Goal: Information Seeking & Learning: Learn about a topic

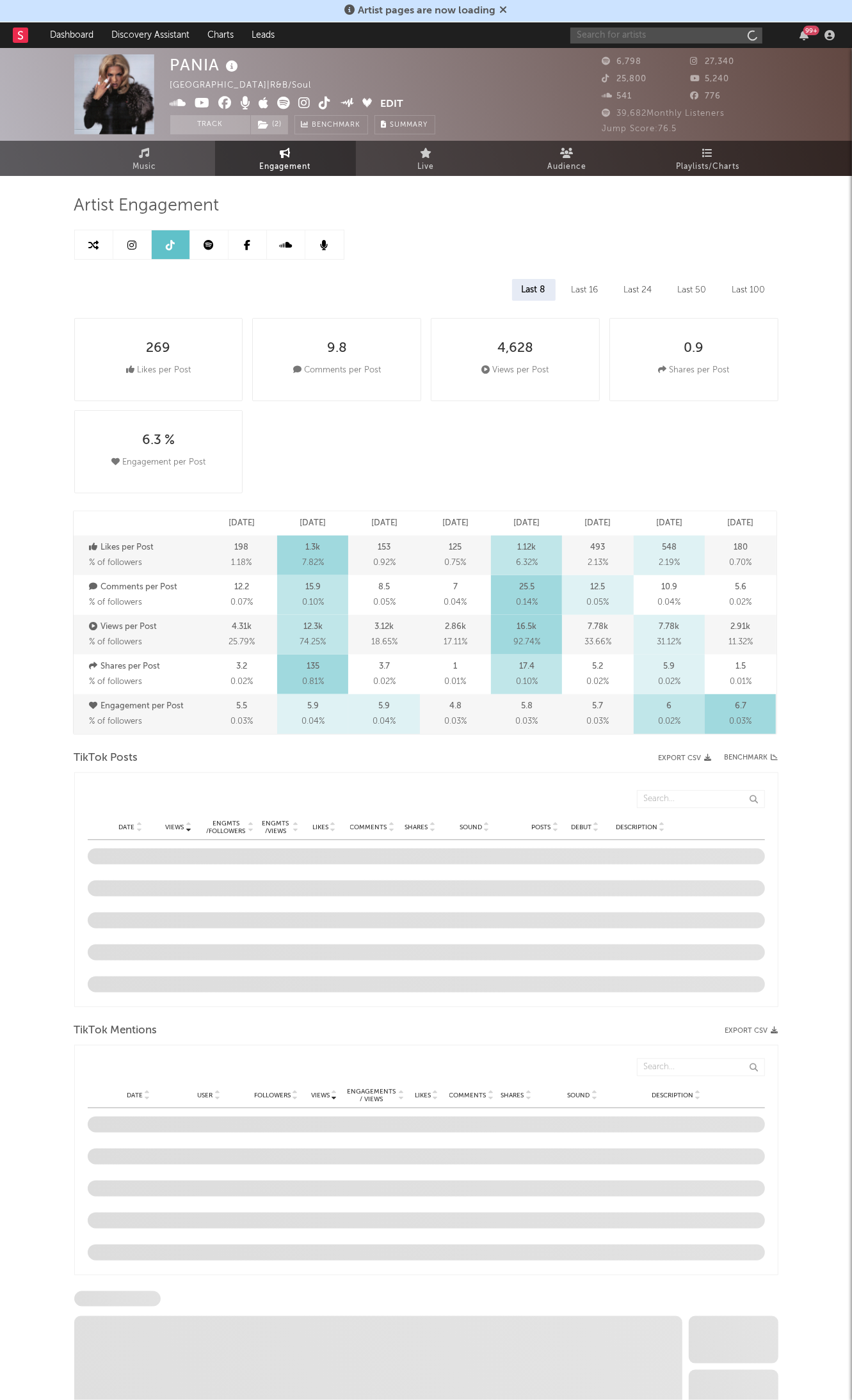
click at [686, 30] on input "text" at bounding box center [666, 36] width 192 height 16
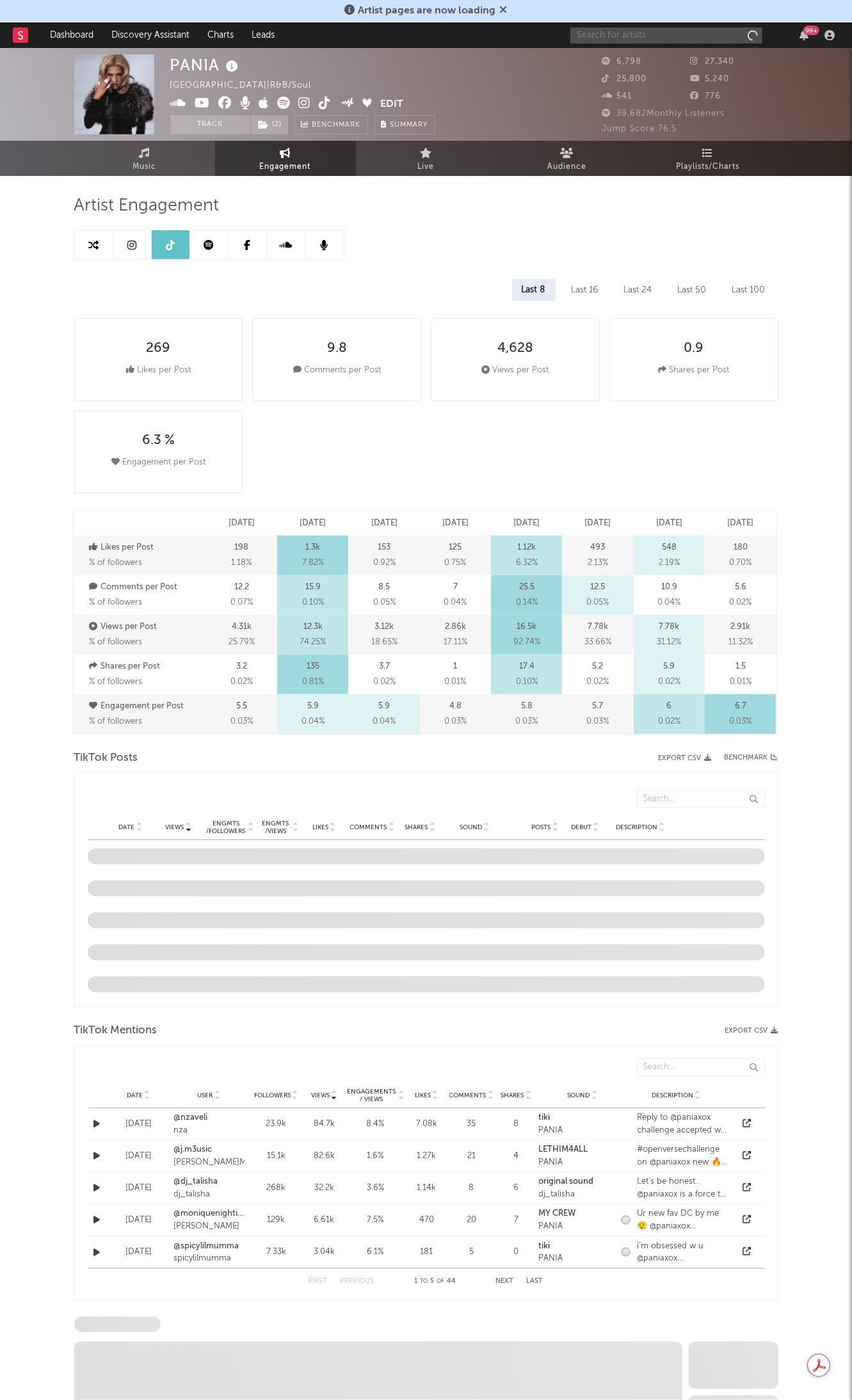
click at [663, 32] on input "text" at bounding box center [666, 36] width 192 height 16
select select "6m"
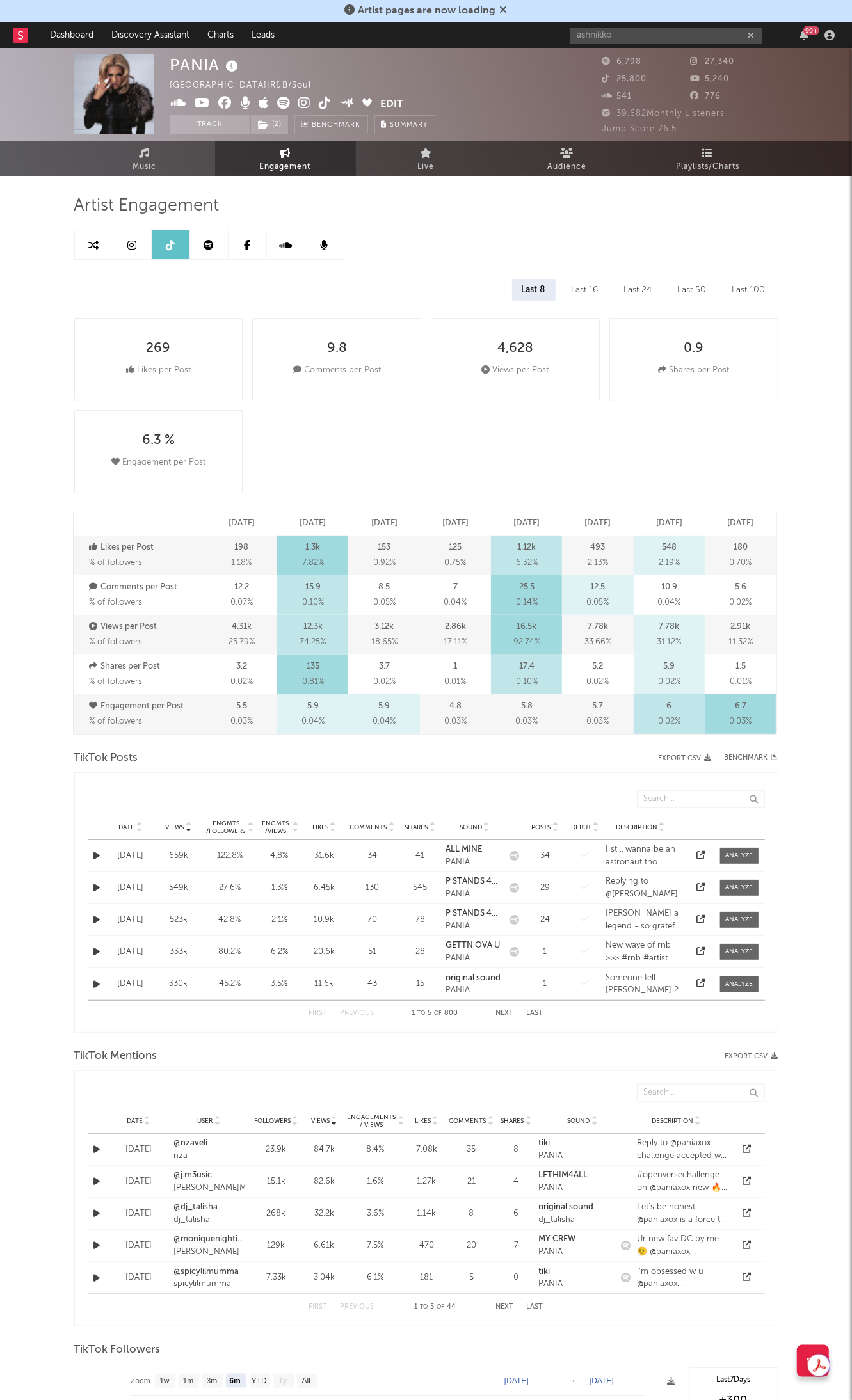
click at [656, 46] on div "ashnikko 99 +" at bounding box center [705, 35] width 269 height 25
click at [652, 35] on input "ashnikko" at bounding box center [666, 36] width 192 height 16
type input "ashnikko"
click at [635, 60] on div "Ashnikko" at bounding box center [686, 60] width 141 height 15
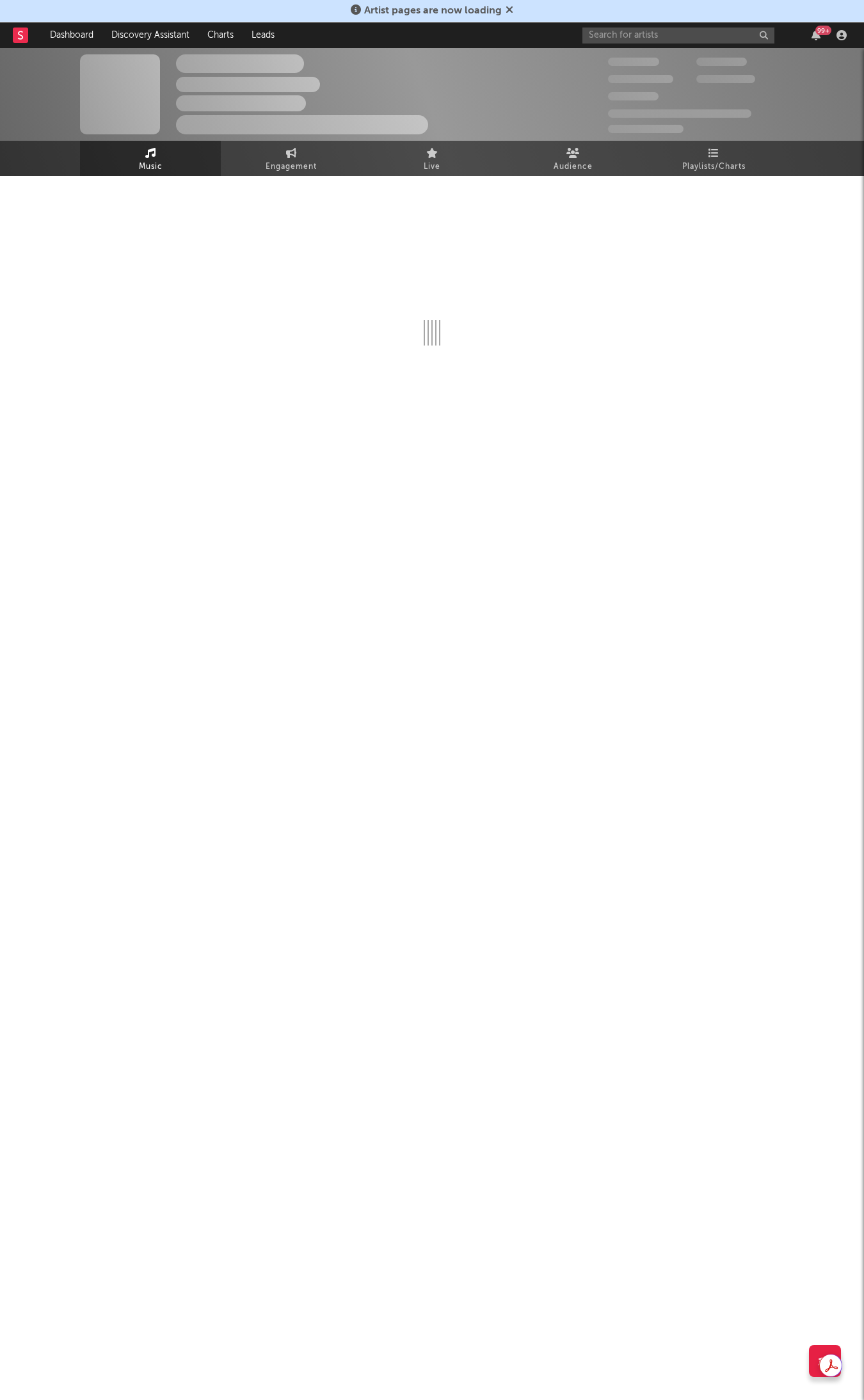
select select "6m"
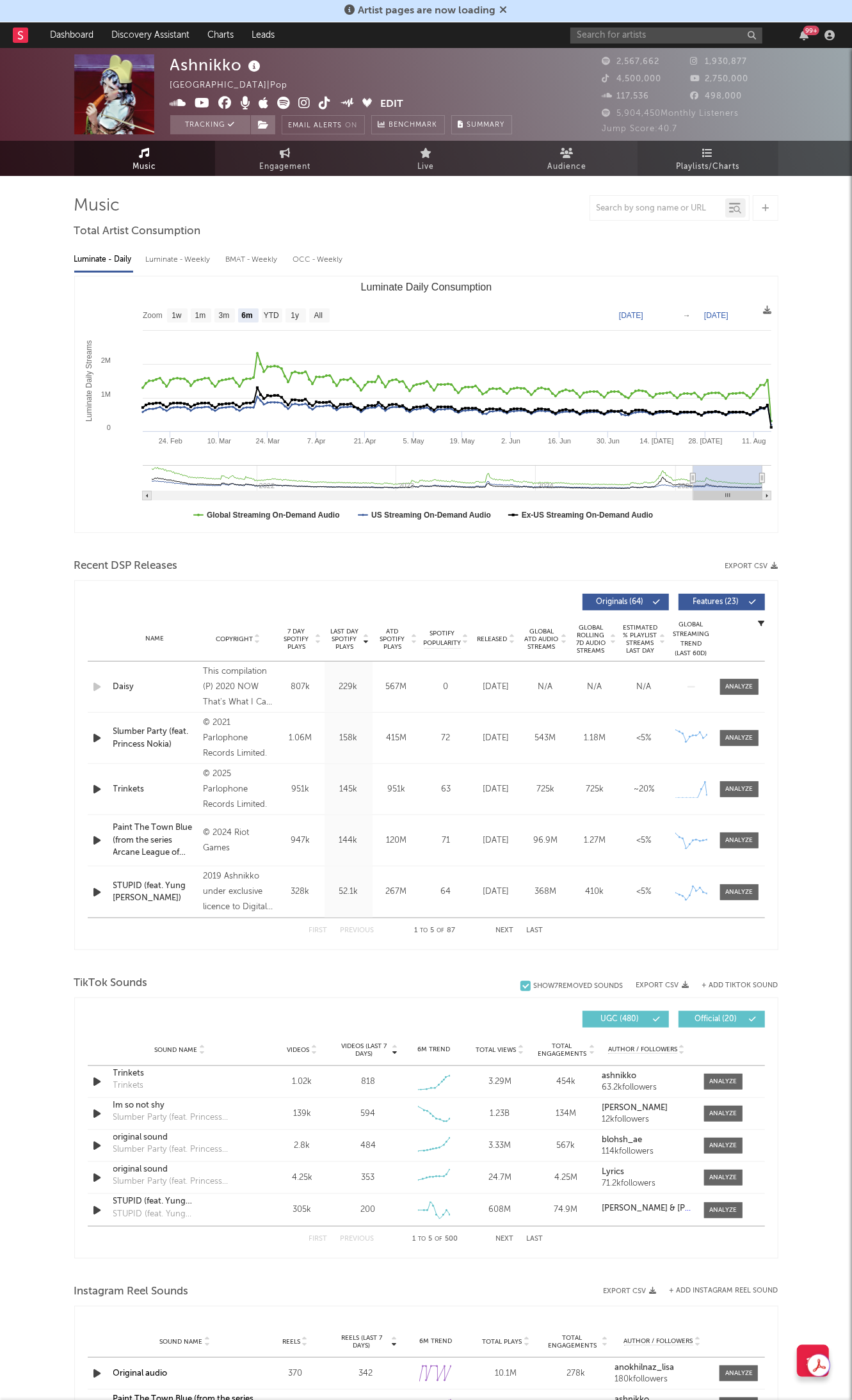
click at [703, 150] on icon at bounding box center [707, 153] width 11 height 10
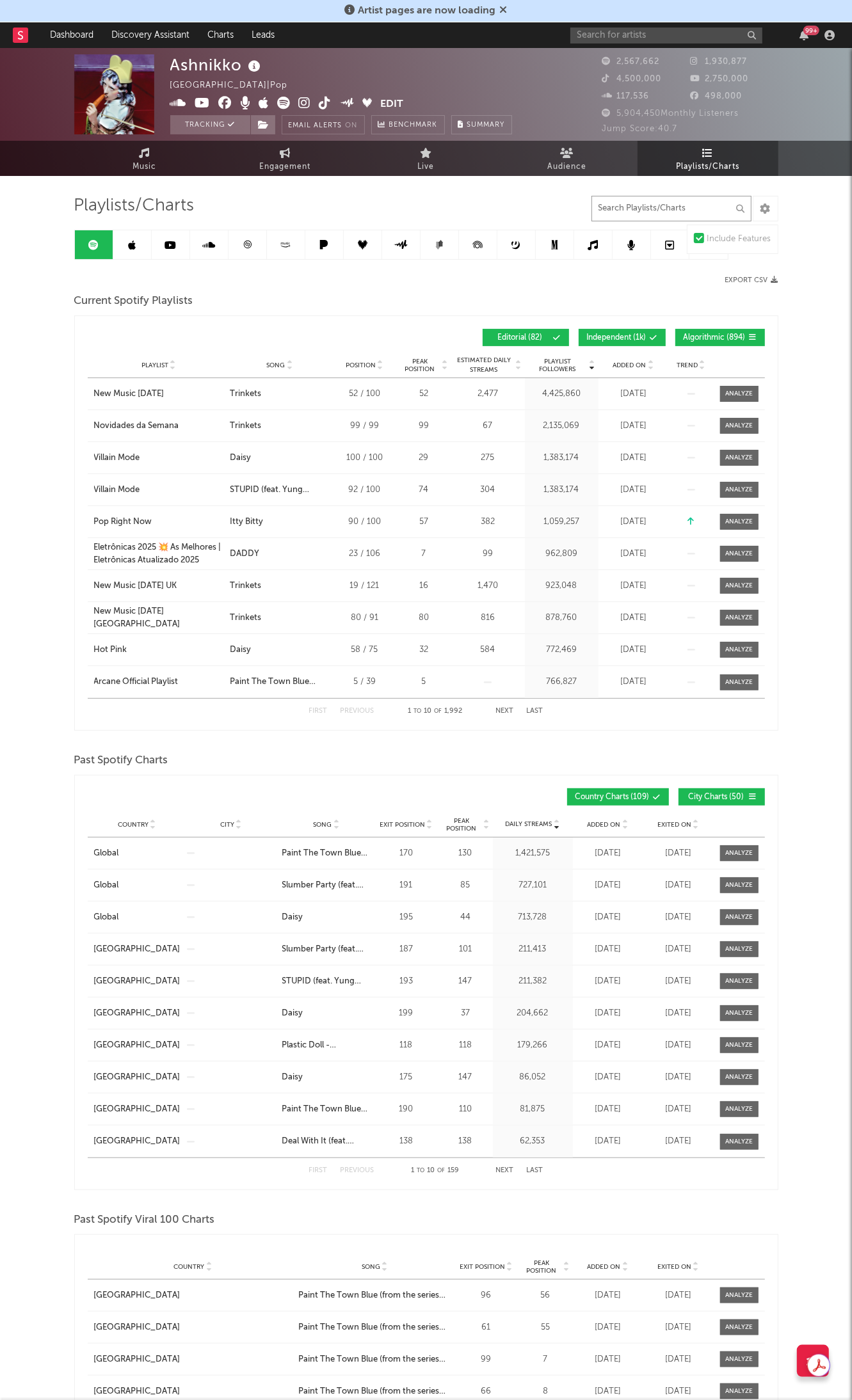
click at [657, 207] on input "text" at bounding box center [671, 208] width 160 height 25
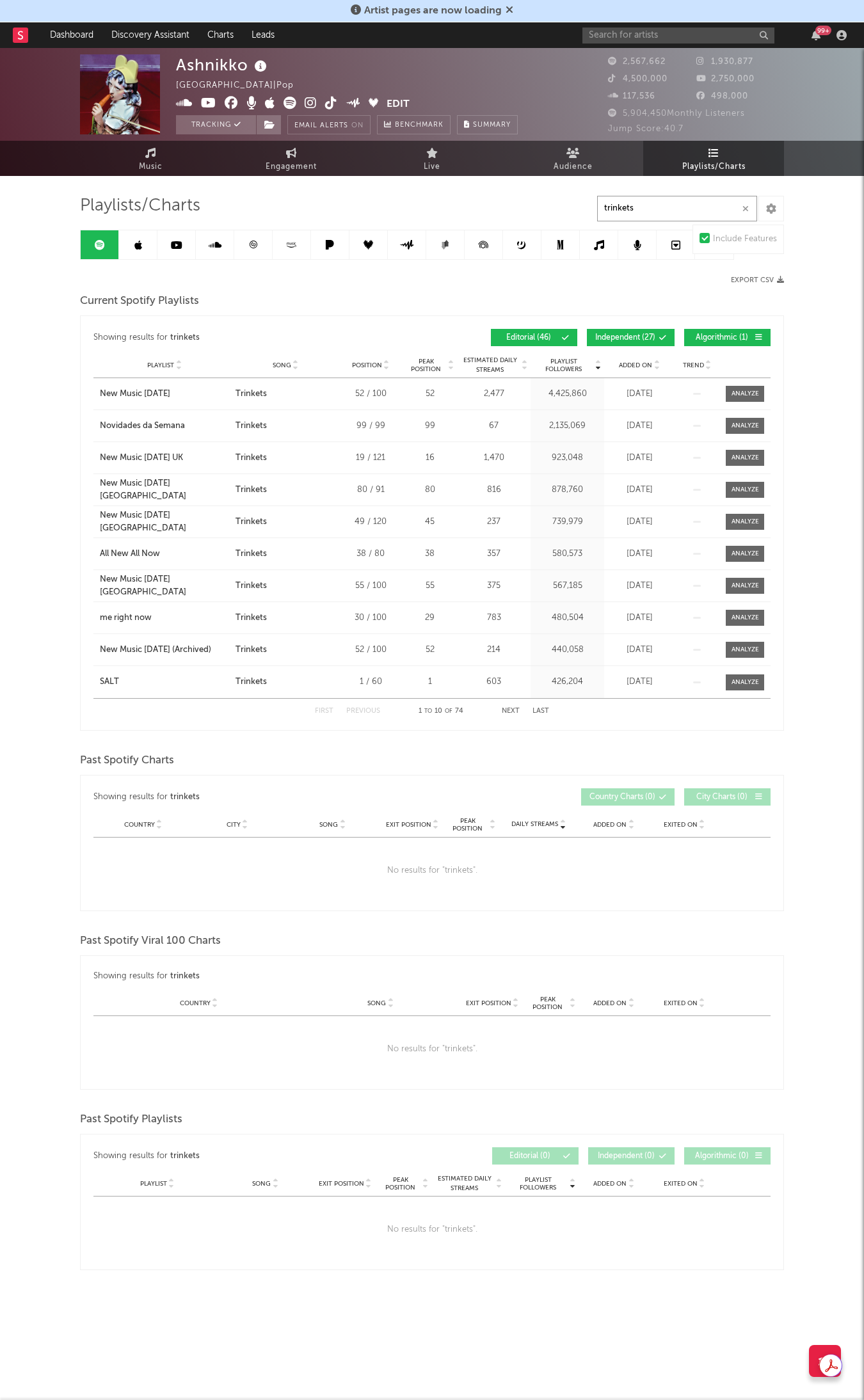
type input "trinkets"
click at [659, 334] on icon at bounding box center [662, 338] width 8 height 8
click at [513, 712] on button "Next" at bounding box center [510, 712] width 18 height 7
click at [364, 710] on button "Previous" at bounding box center [363, 712] width 34 height 7
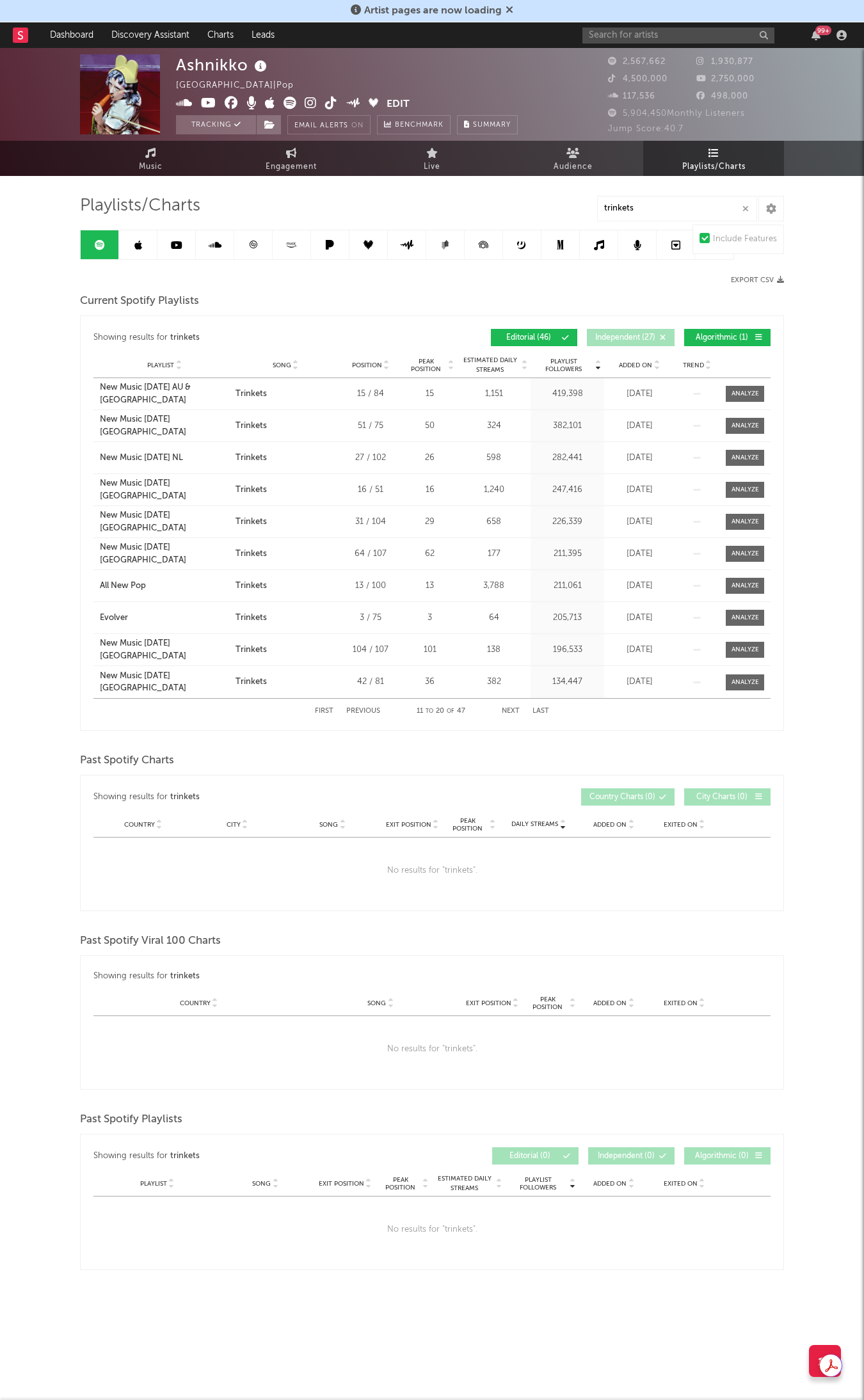
click at [500, 712] on div "First Previous 11 to 20 of 47 Next Last" at bounding box center [432, 711] width 235 height 25
click at [504, 711] on button "Next" at bounding box center [510, 712] width 18 height 7
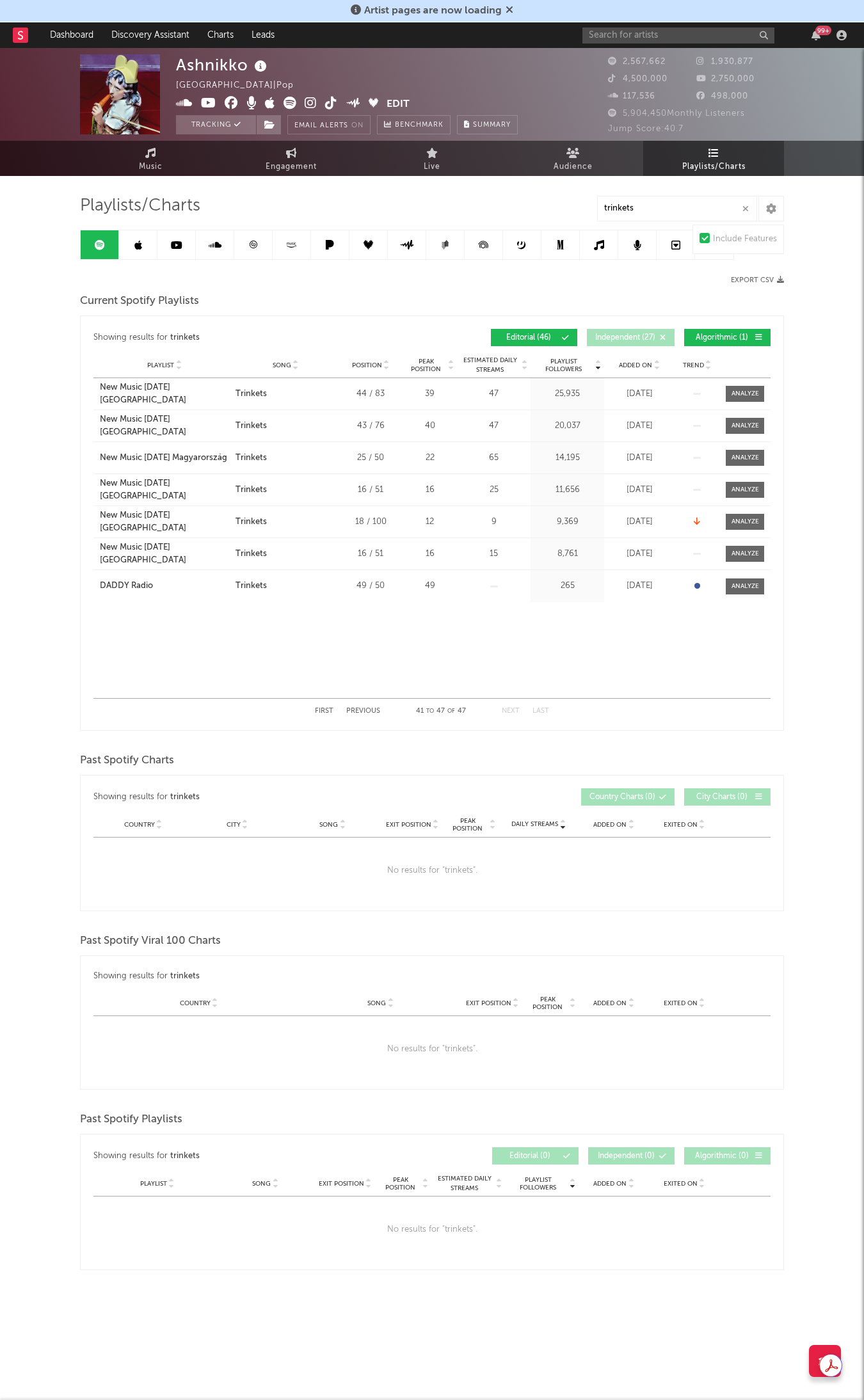
click at [157, 244] on link at bounding box center [138, 245] width 38 height 29
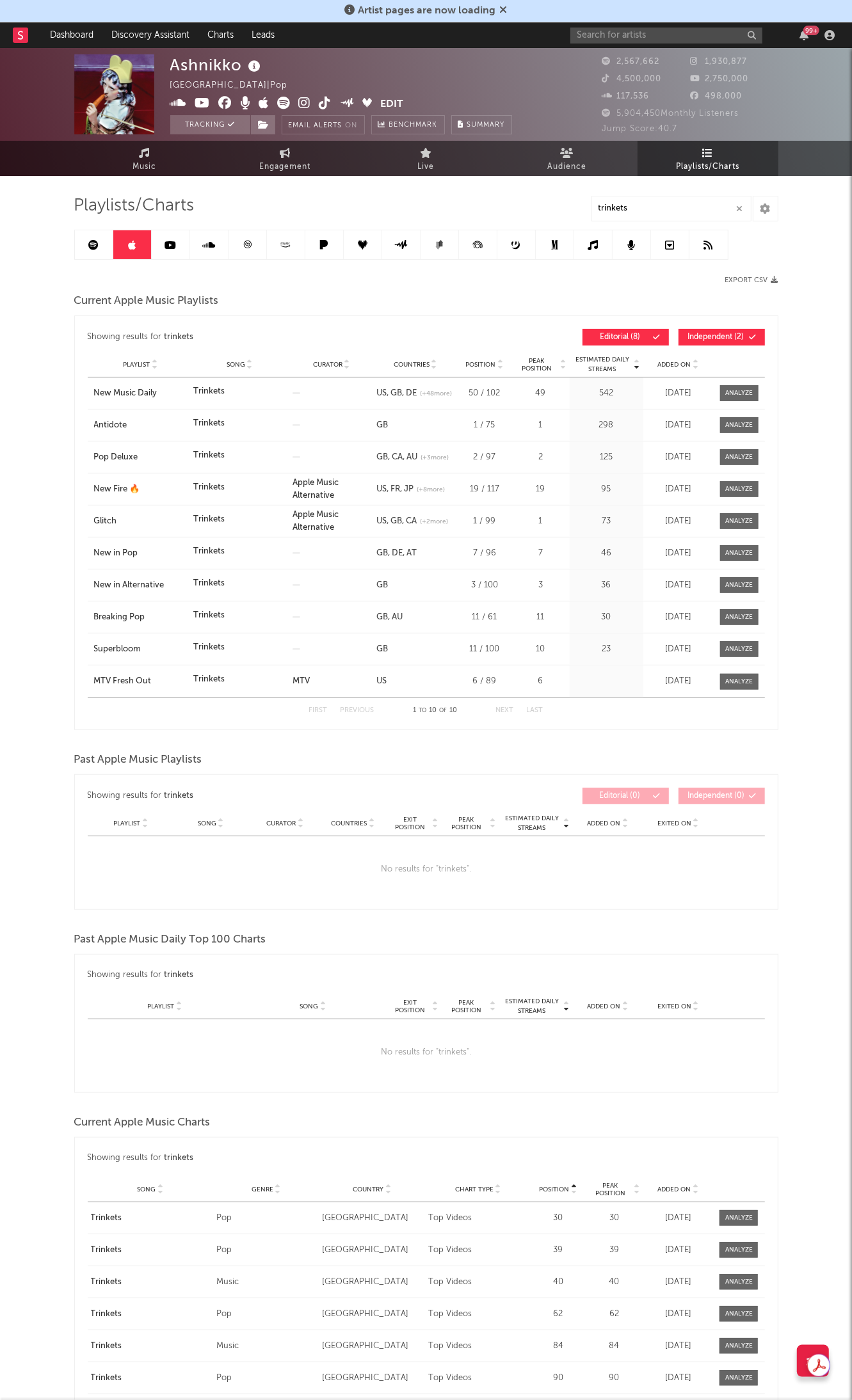
click at [754, 340] on icon at bounding box center [752, 337] width 8 height 8
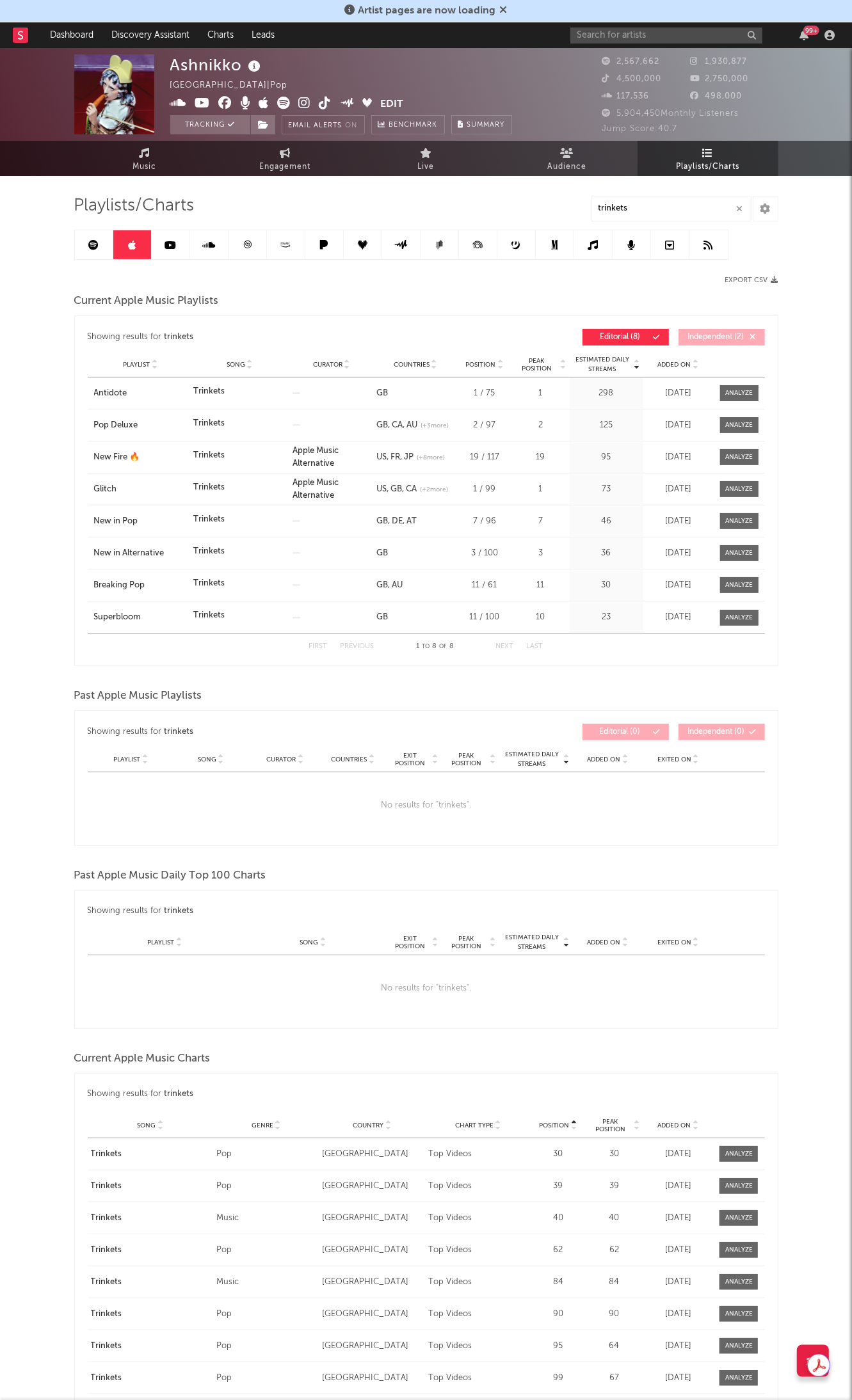
click at [86, 242] on link at bounding box center [94, 245] width 38 height 29
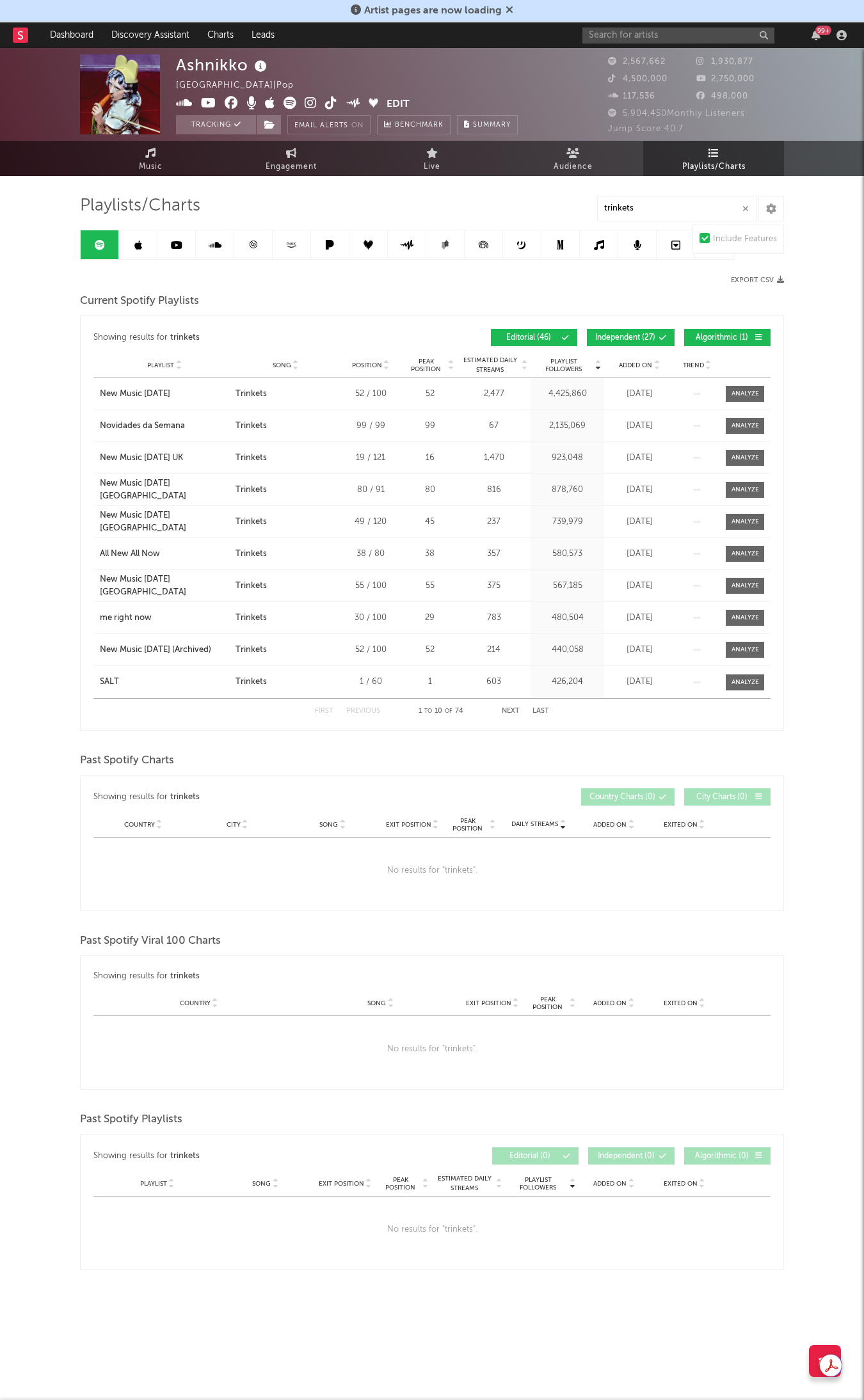
click at [803, 256] on div "Ashnikko [GEOGRAPHIC_DATA] | Pop Edit Tracking Email Alerts On Benchmark Summar…" at bounding box center [432, 697] width 864 height 1299
click at [257, 253] on link at bounding box center [253, 245] width 38 height 29
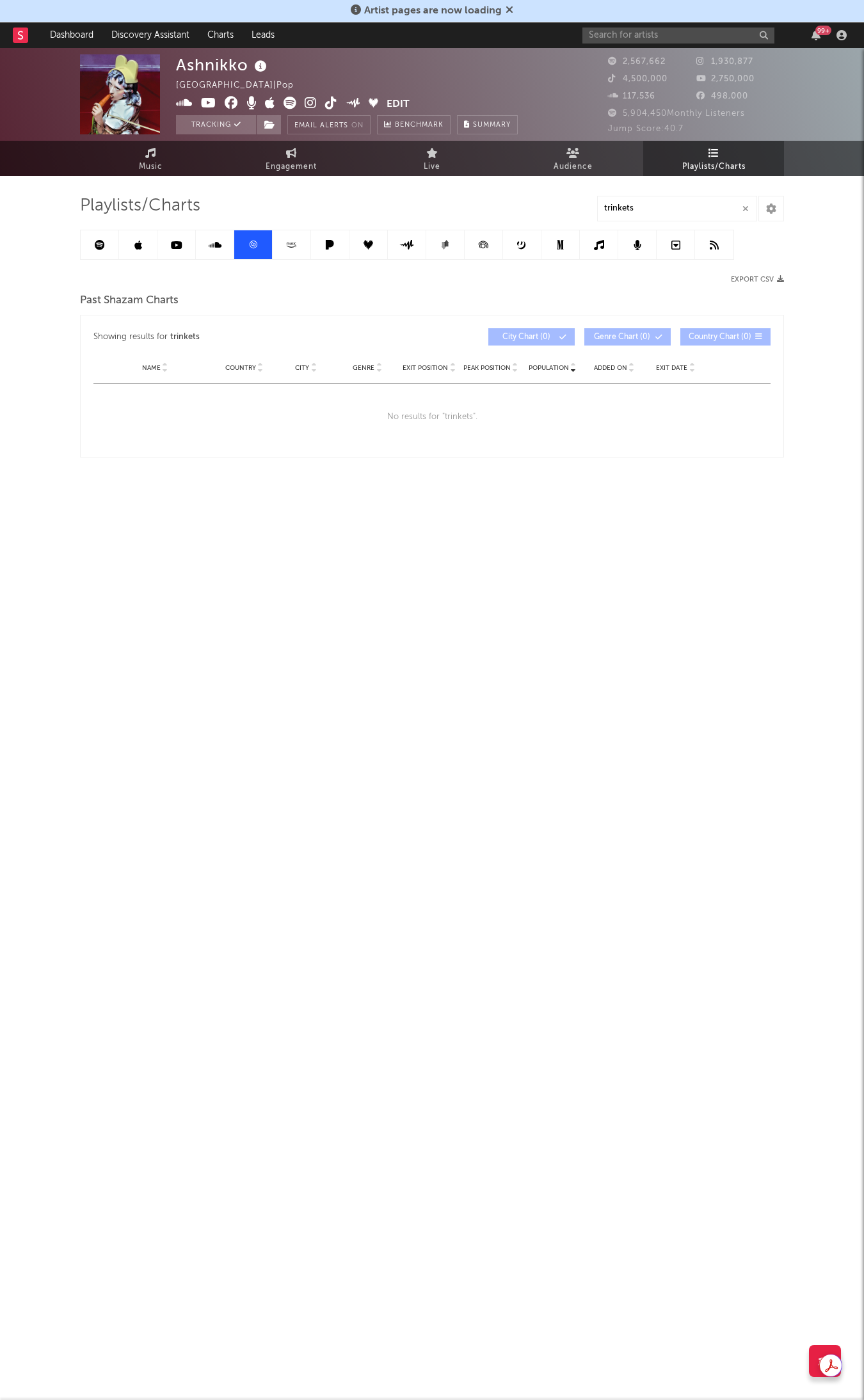
click at [309, 102] on icon at bounding box center [311, 103] width 12 height 13
click at [327, 104] on icon at bounding box center [331, 103] width 12 height 13
